Goal: Transaction & Acquisition: Purchase product/service

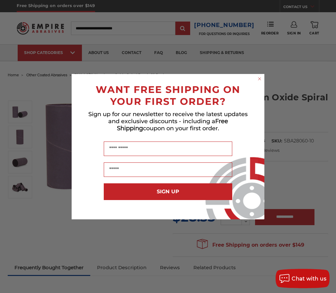
click at [260, 77] on circle "Close dialog" at bounding box center [260, 79] width 6 height 6
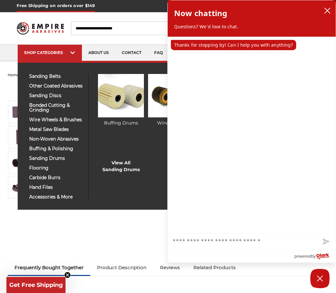
click at [154, 141] on ul "Buffing Drums Wire Drums Coated Abrasive Drums" at bounding box center [202, 136] width 227 height 125
click at [149, 147] on ul "Buffing Drums Wire Drums Coated Abrasive Drums" at bounding box center [202, 136] width 227 height 125
click at [144, 103] on img at bounding box center [121, 95] width 46 height 43
